Goal: Find specific page/section: Find specific page/section

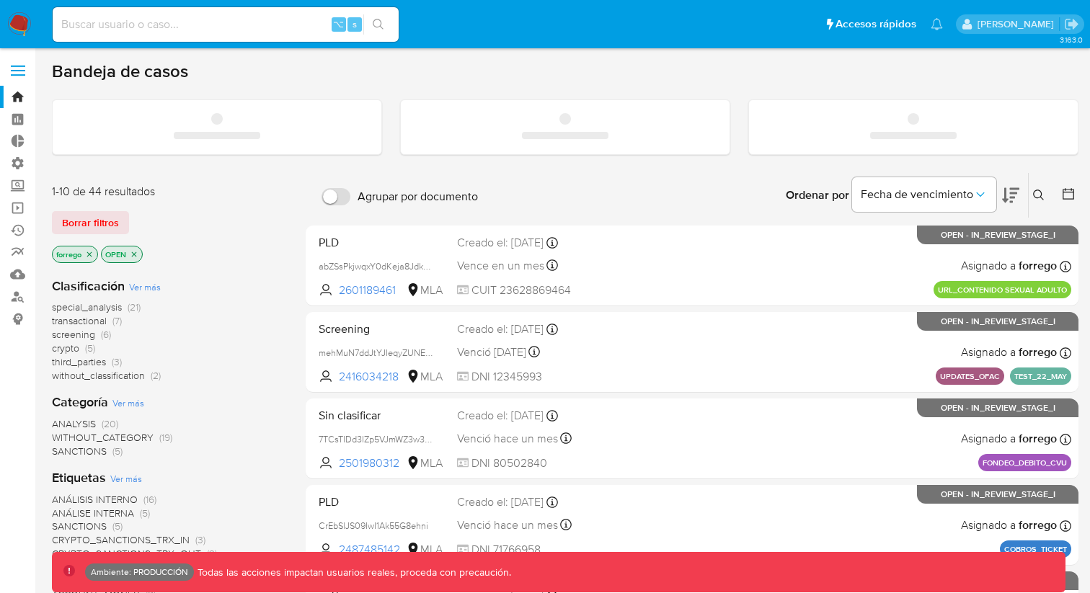
click at [9, 72] on label at bounding box center [18, 70] width 36 height 30
click at [0, 0] on input "checkbox" at bounding box center [0, 0] width 0 height 0
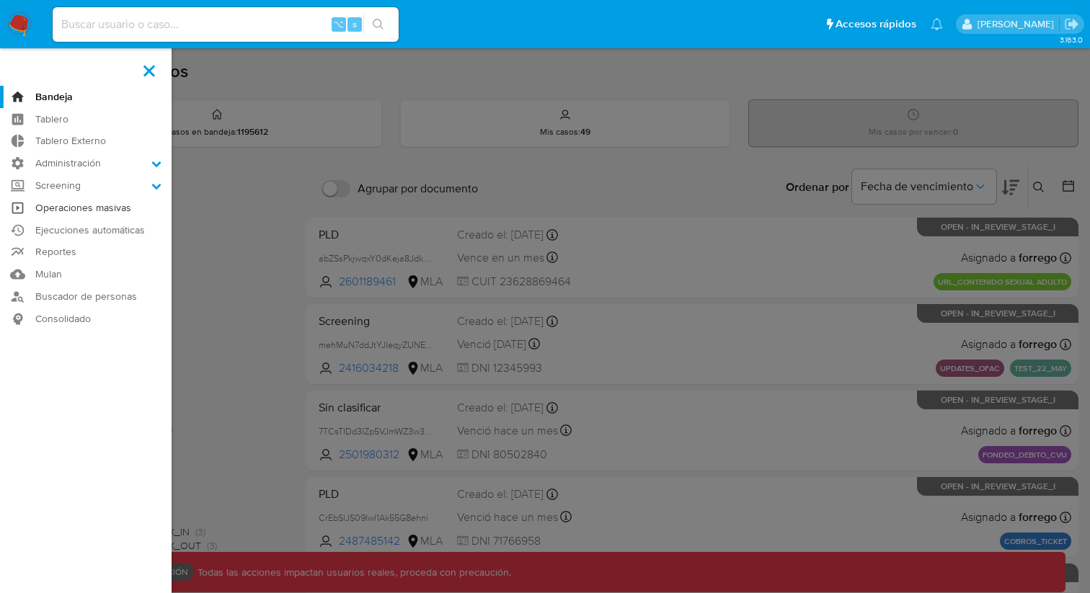
click at [109, 205] on link "Operaciones masivas" at bounding box center [86, 208] width 172 height 22
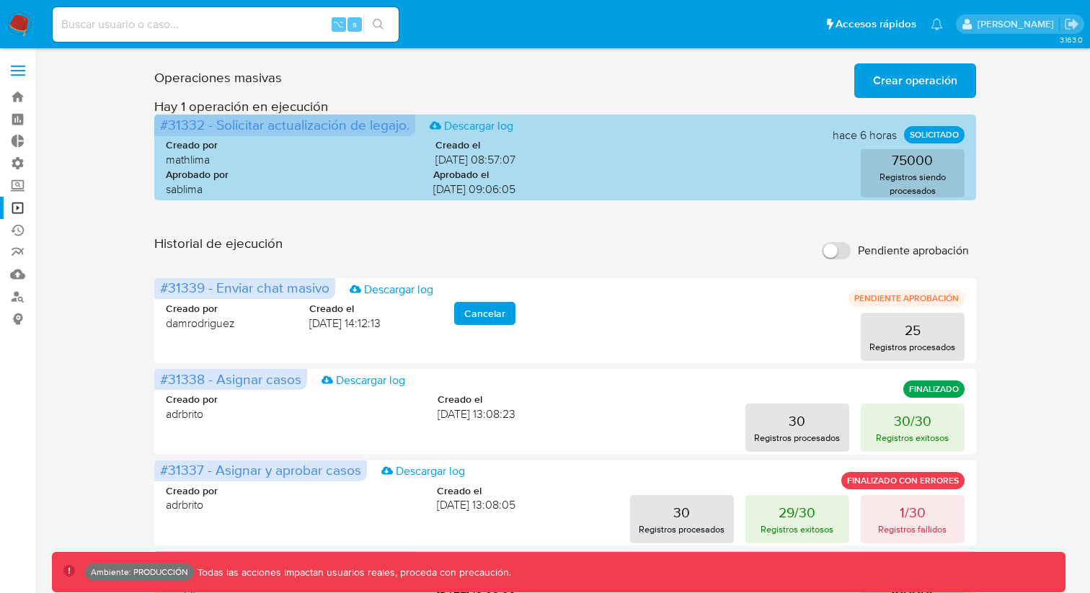
drag, startPoint x: 410, startPoint y: 125, endPoint x: 166, endPoint y: 123, distance: 243.6
click at [166, 123] on span "#31332 - Solicitar actualización de legajo. Descargar log" at bounding box center [284, 125] width 261 height 21
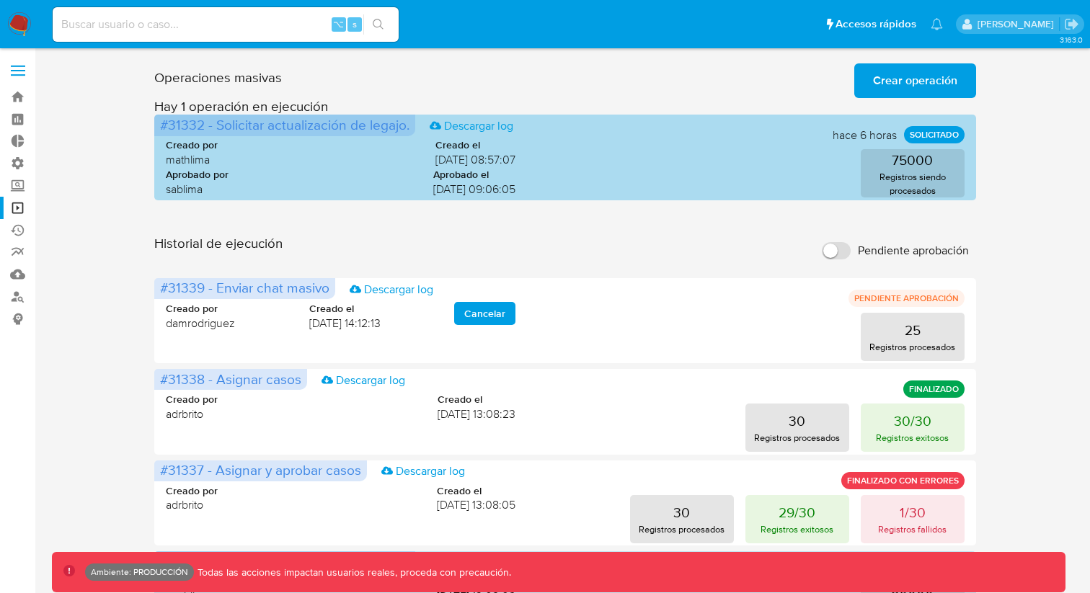
drag, startPoint x: 411, startPoint y: 125, endPoint x: 156, endPoint y: 120, distance: 254.5
click at [156, 120] on span "#31332 - Solicitar actualización de legajo. Descargar log" at bounding box center [284, 125] width 261 height 21
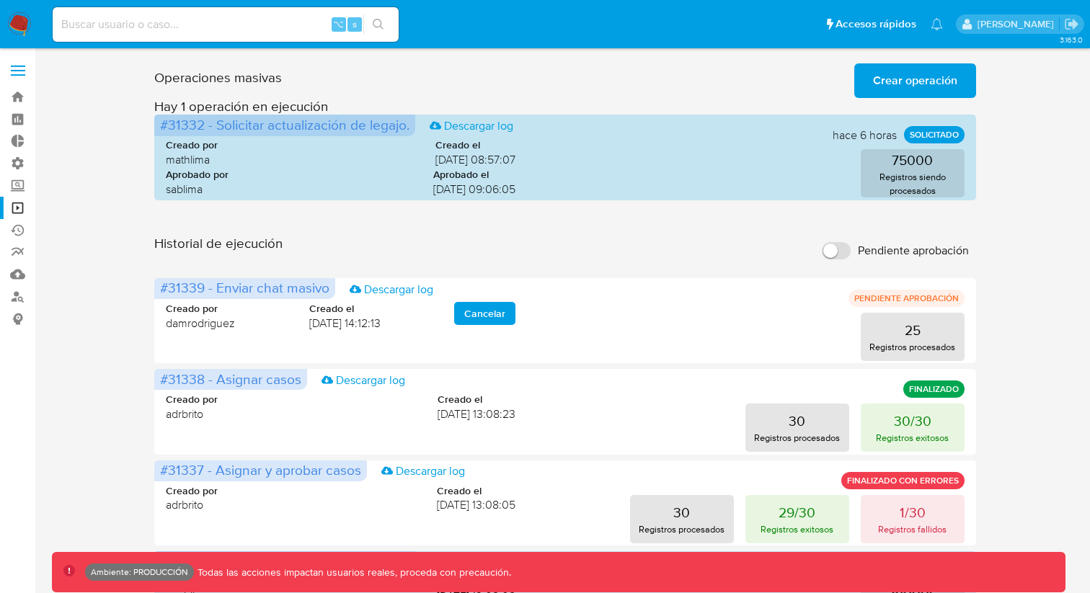
click at [19, 75] on span at bounding box center [18, 75] width 14 height 2
click at [0, 0] on input "checkbox" at bounding box center [0, 0] width 0 height 0
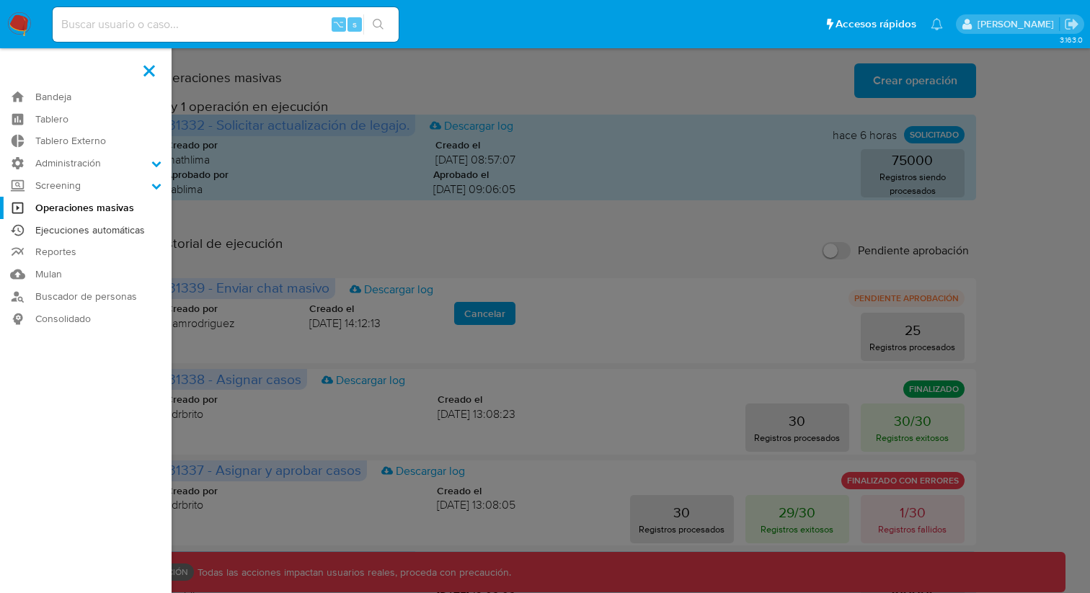
click at [105, 234] on link "Ejecuciones automáticas" at bounding box center [86, 230] width 172 height 22
